Goal: Task Accomplishment & Management: Manage account settings

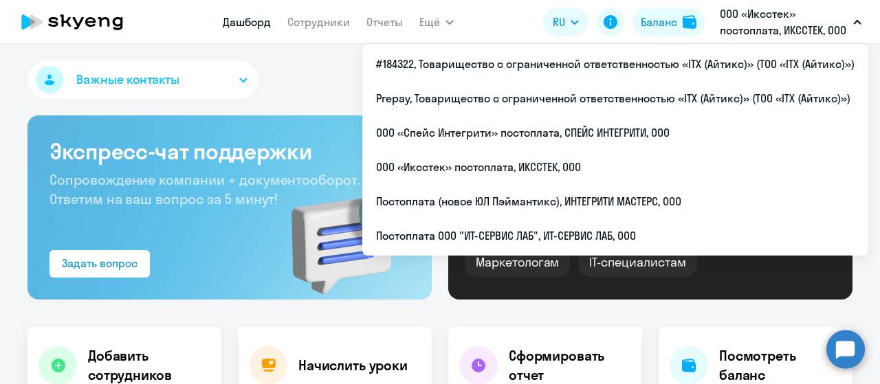
select select "30"
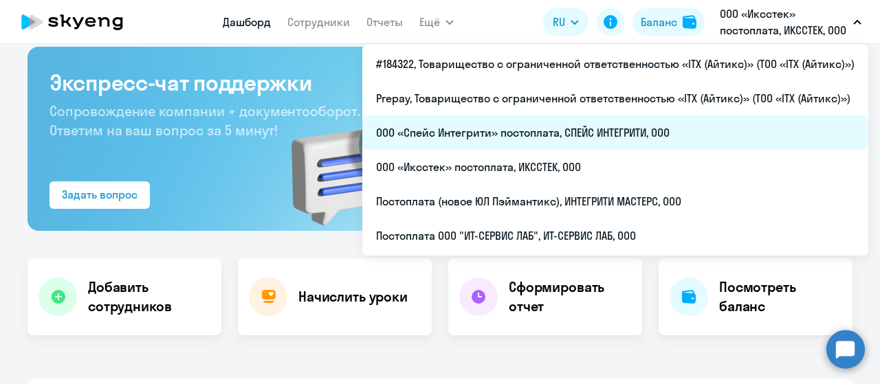
click at [532, 138] on li "ООО «Спейс Интегрити» постоплата, СПЕЙС ИНТЕГРИТИ, ООО" at bounding box center [615, 133] width 506 height 34
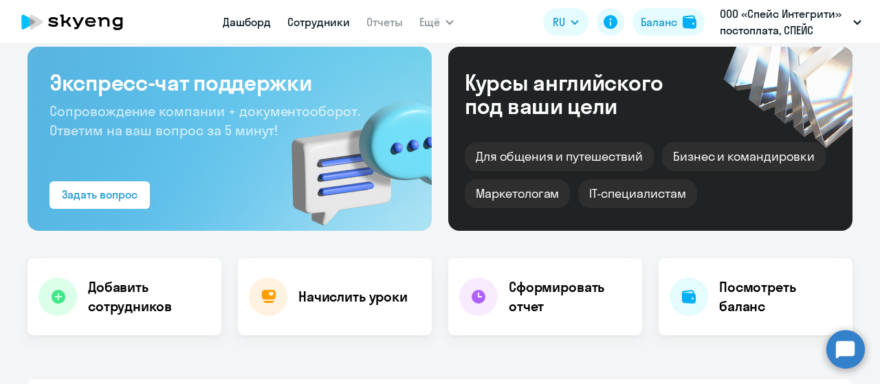
click at [328, 26] on link "Сотрудники" at bounding box center [318, 22] width 63 height 14
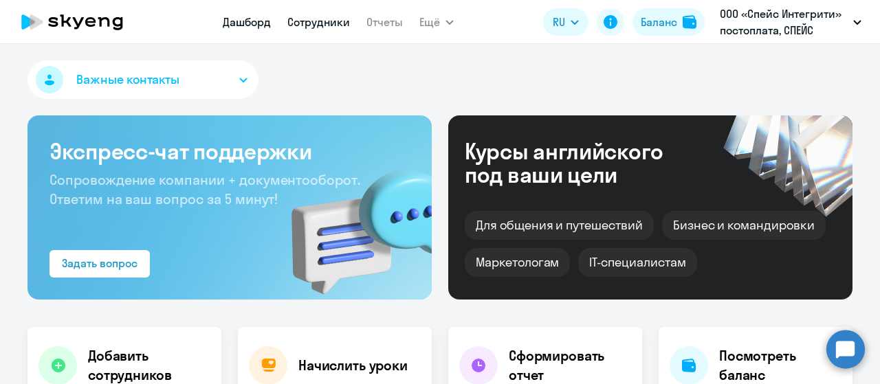
click at [336, 28] on link "Сотрудники" at bounding box center [318, 22] width 63 height 14
select select "30"
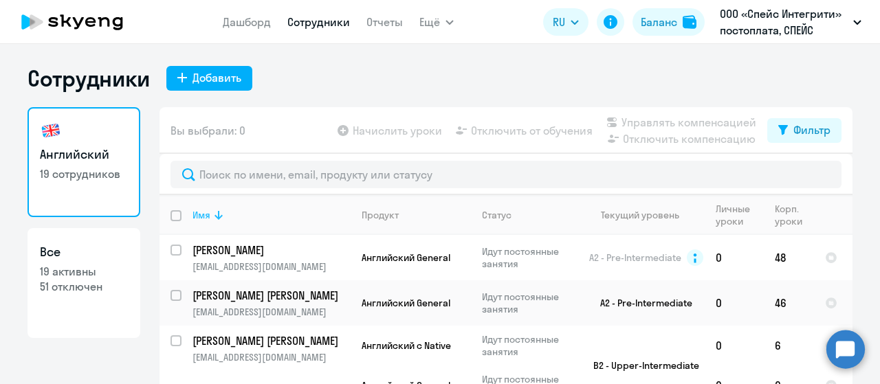
click at [215, 219] on icon at bounding box center [218, 215] width 17 height 17
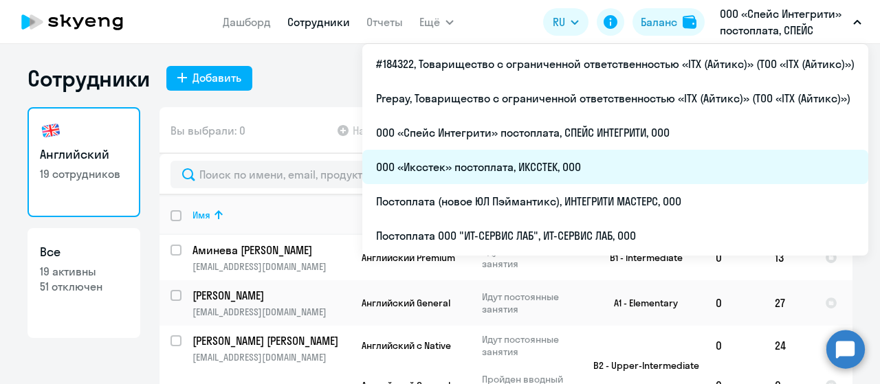
click at [556, 166] on li "ООО «Иксстек» постоплата, ИКССТЕК, ООО" at bounding box center [615, 167] width 506 height 34
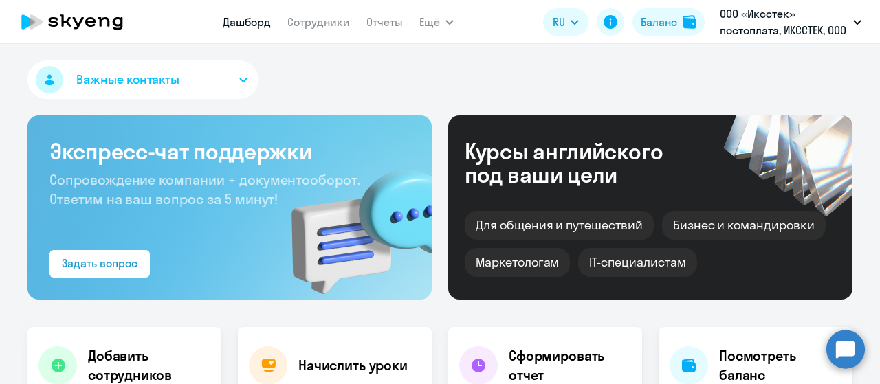
select select "30"
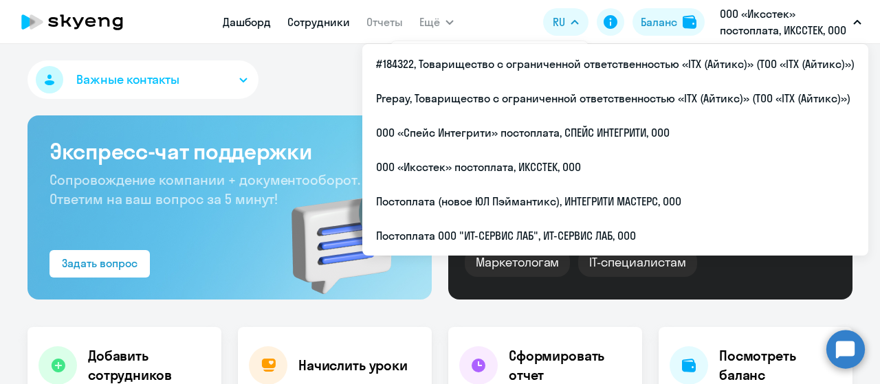
click at [314, 23] on link "Сотрудники" at bounding box center [318, 22] width 63 height 14
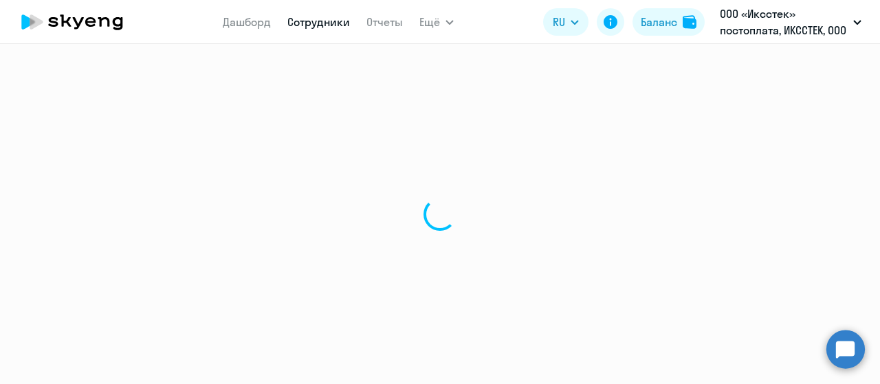
select select "30"
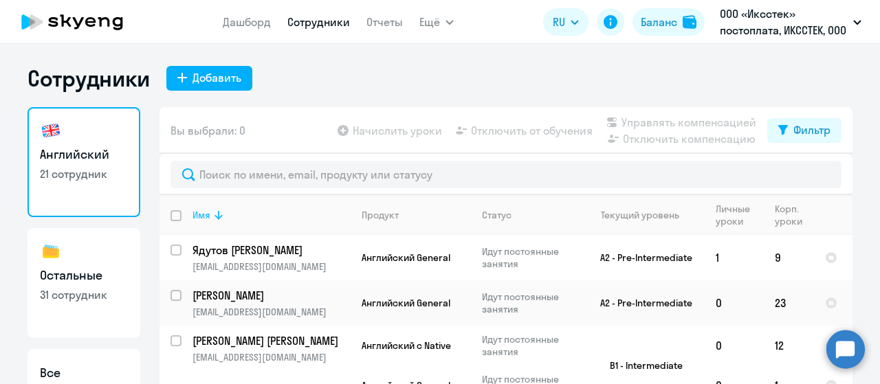
click at [210, 219] on icon at bounding box center [218, 215] width 17 height 17
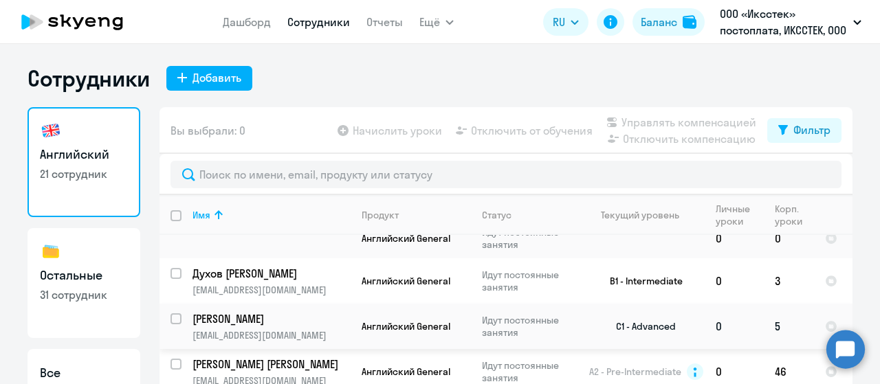
scroll to position [275, 0]
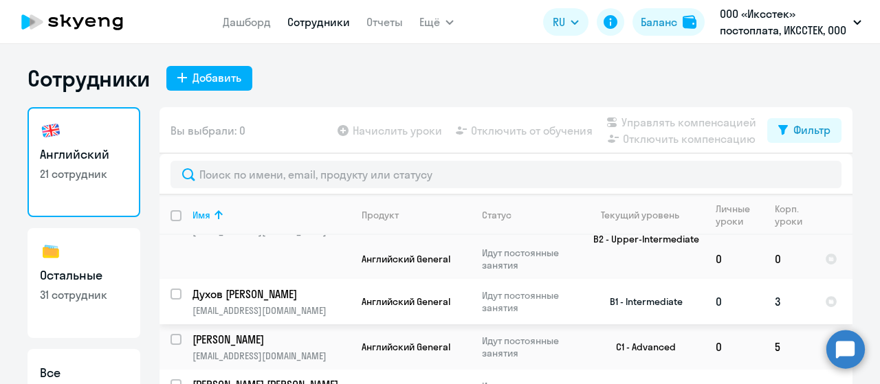
click at [292, 290] on p "Духов [PERSON_NAME]" at bounding box center [270, 294] width 155 height 15
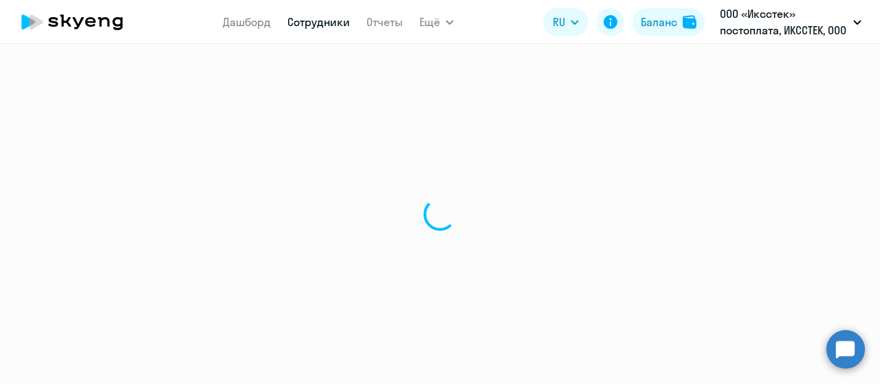
select select "english"
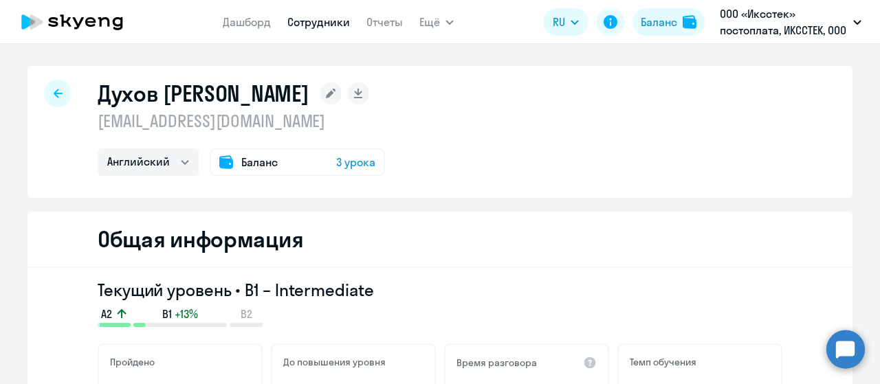
click at [259, 163] on span "Баланс" at bounding box center [259, 162] width 36 height 17
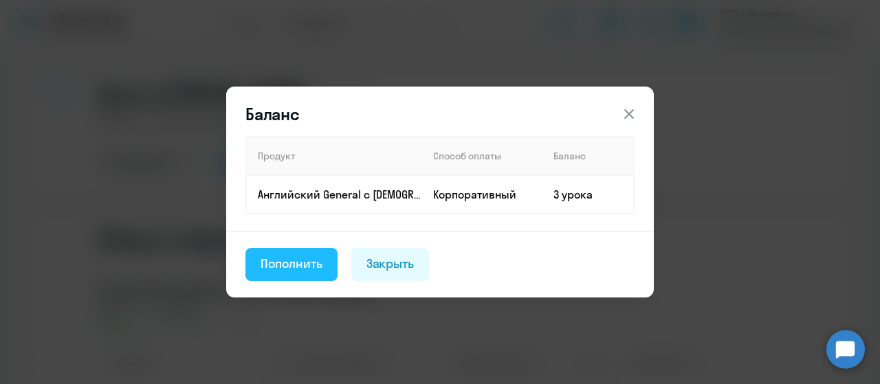
click at [306, 270] on div "Пополнить" at bounding box center [292, 264] width 62 height 18
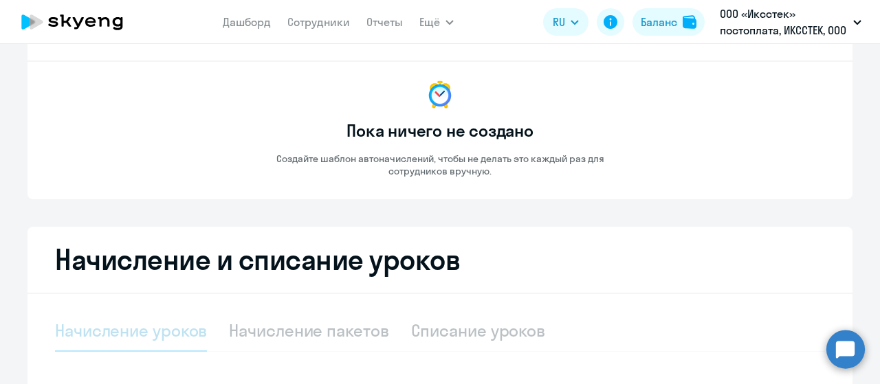
select select "10"
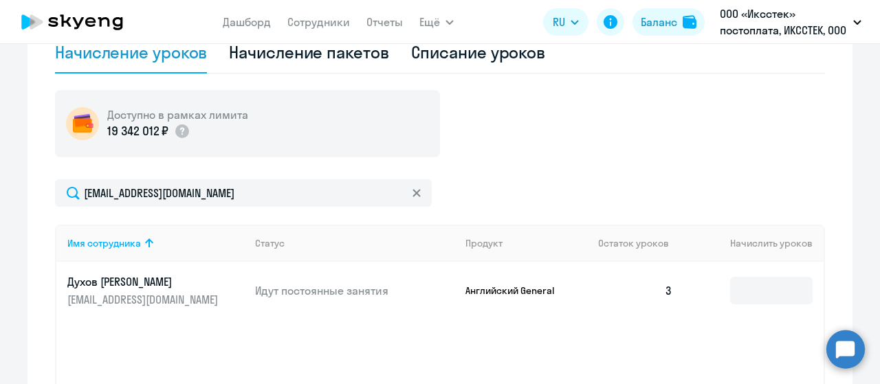
scroll to position [413, 0]
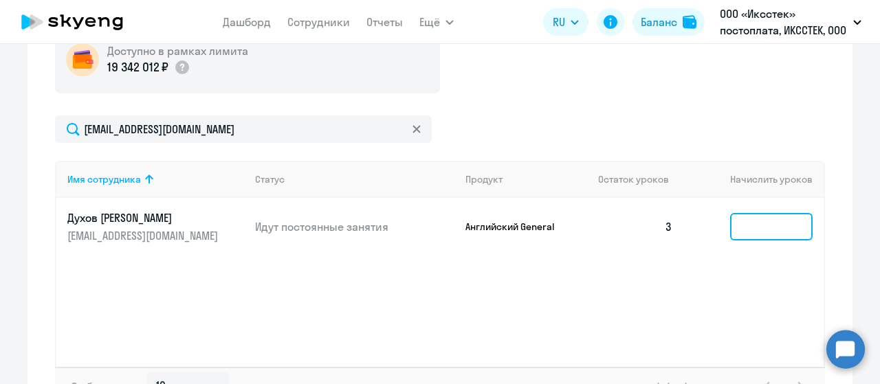
click at [754, 234] on input at bounding box center [771, 227] width 83 height 28
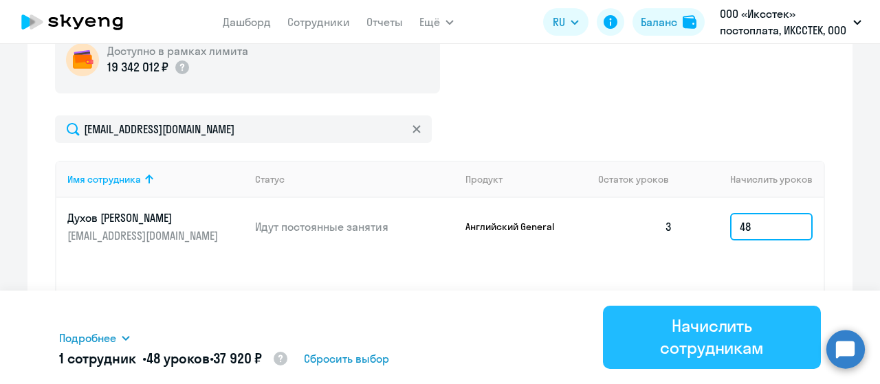
type input "48"
click at [692, 337] on div "Начислить сотрудникам" at bounding box center [711, 337] width 179 height 44
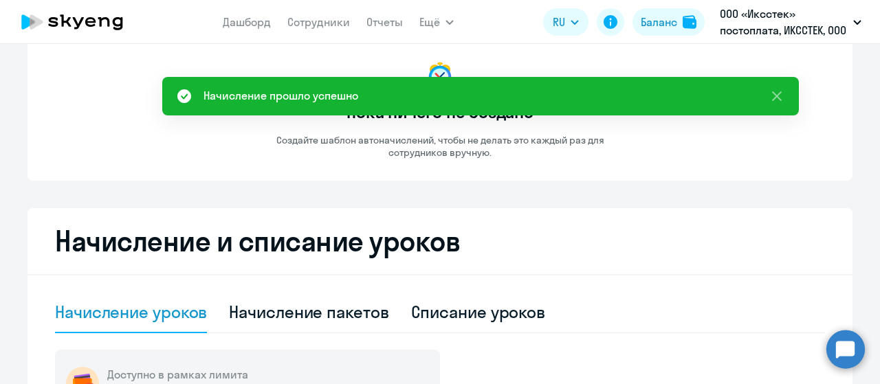
scroll to position [69, 0]
